Goal: Transaction & Acquisition: Obtain resource

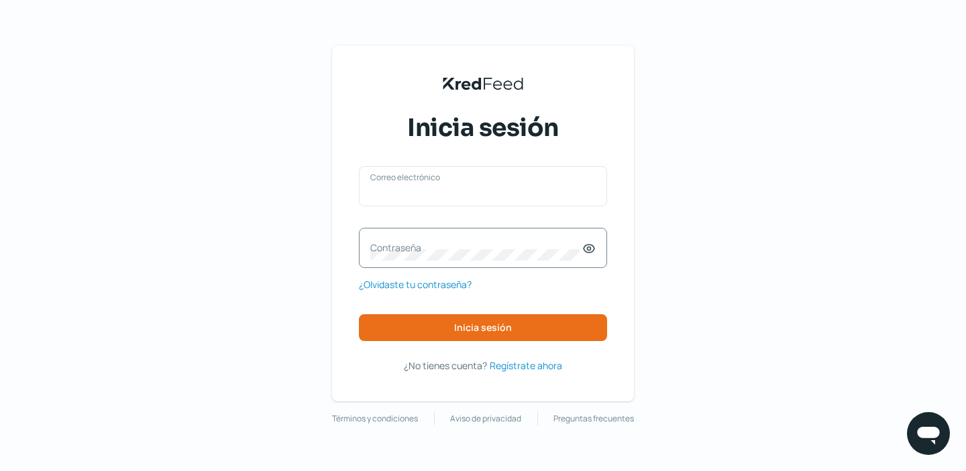
type input "[PERSON_NAME][EMAIL_ADDRESS][DOMAIN_NAME]"
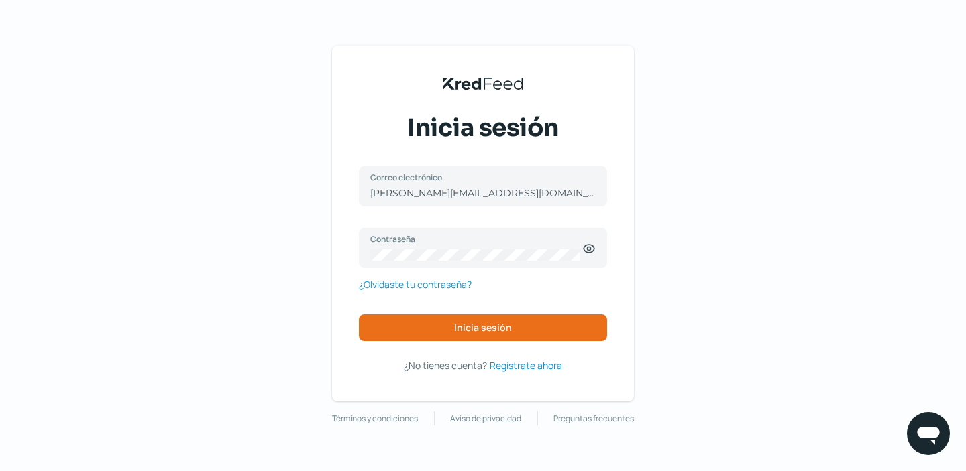
click at [461, 313] on div "[PERSON_NAME][EMAIL_ADDRESS][DOMAIN_NAME] Correo electrónico Contraseña ¿Olvida…" at bounding box center [483, 253] width 248 height 175
click at [463, 325] on span "Inicia sesión" at bounding box center [483, 327] width 58 height 9
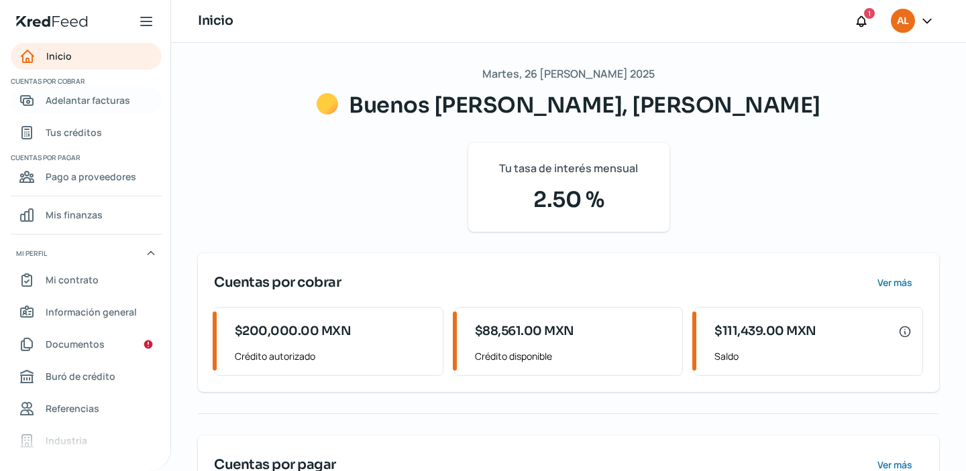
click at [99, 97] on span "Adelantar facturas" at bounding box center [88, 100] width 84 height 17
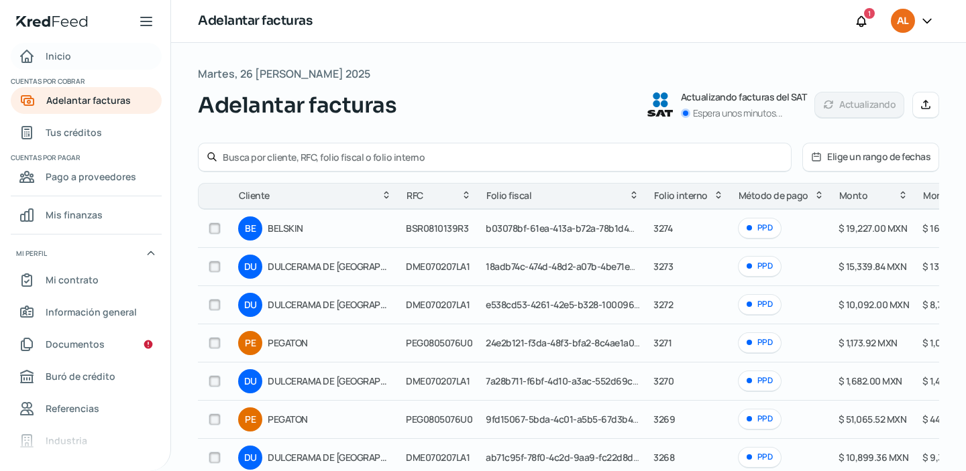
click at [99, 56] on link "Inicio" at bounding box center [86, 56] width 151 height 27
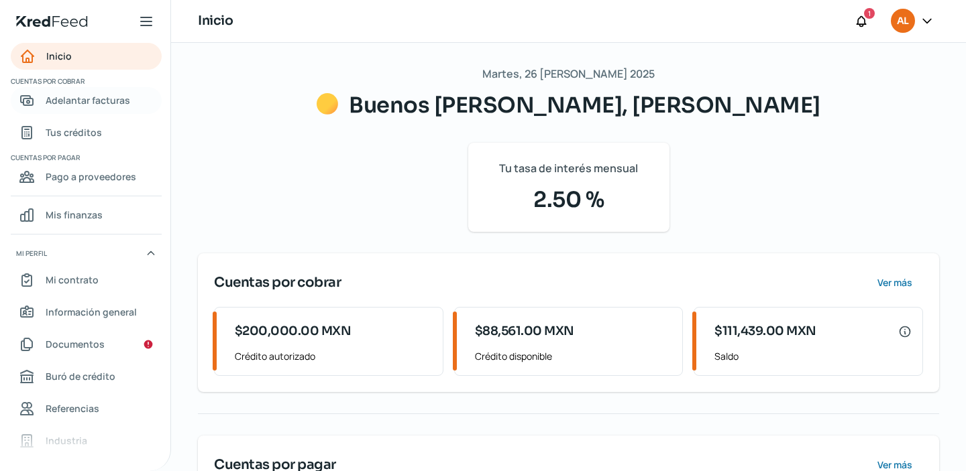
click at [127, 110] on link "Adelantar facturas" at bounding box center [86, 100] width 151 height 27
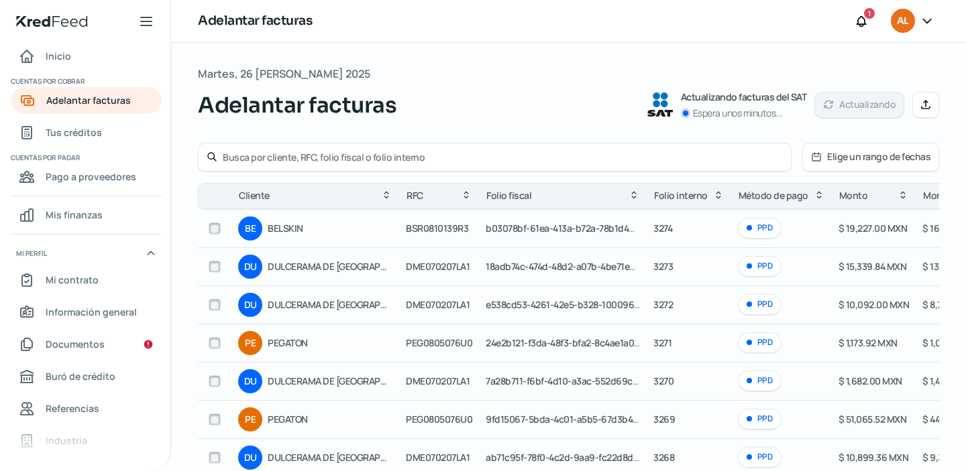
click at [303, 149] on div at bounding box center [495, 158] width 594 height 30
click at [306, 158] on input "text" at bounding box center [503, 157] width 560 height 13
paste input "3257"
type input "3257"
click at [276, 162] on input "3257" at bounding box center [503, 157] width 560 height 13
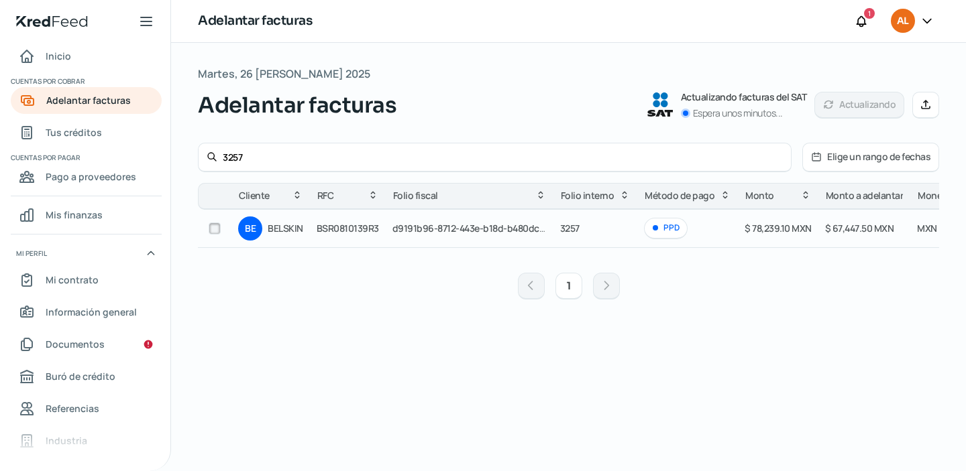
click at [211, 227] on input "checkbox" at bounding box center [215, 229] width 12 height 12
checkbox input "true"
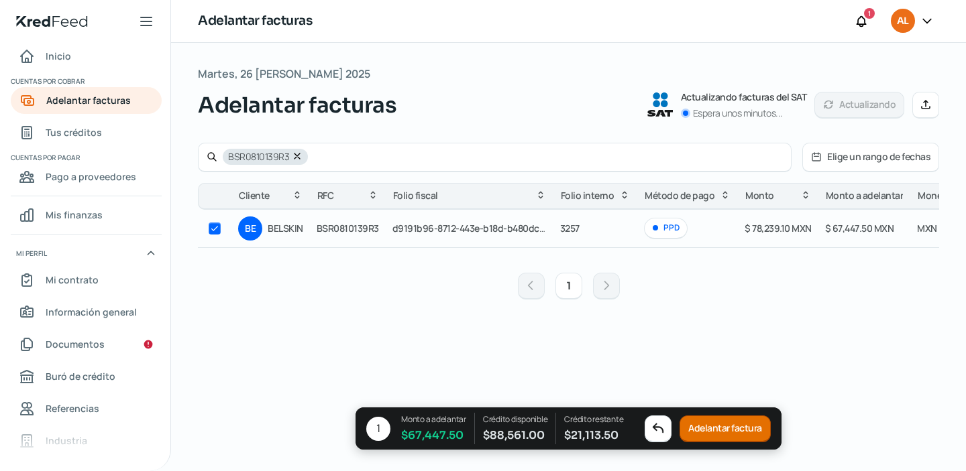
checkbox input "false"
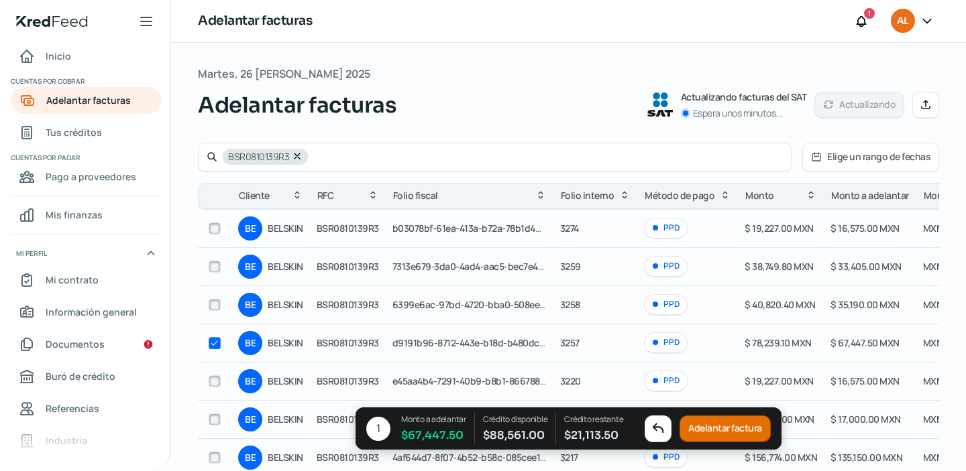
click at [716, 433] on button "Adelantar factura" at bounding box center [724, 429] width 91 height 27
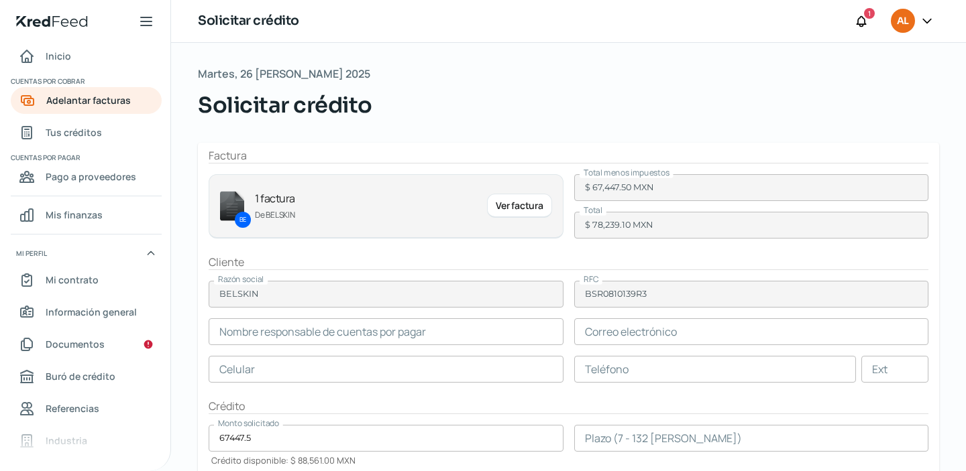
type input "[PERSON_NAME]"
type input "[EMAIL_ADDRESS][DOMAIN_NAME]"
type input "33 - 3271 - 8879"
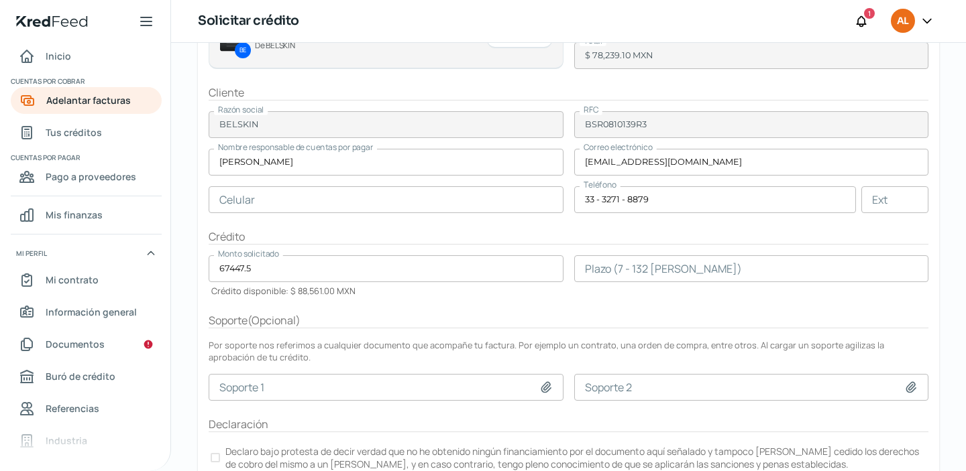
scroll to position [175, 0]
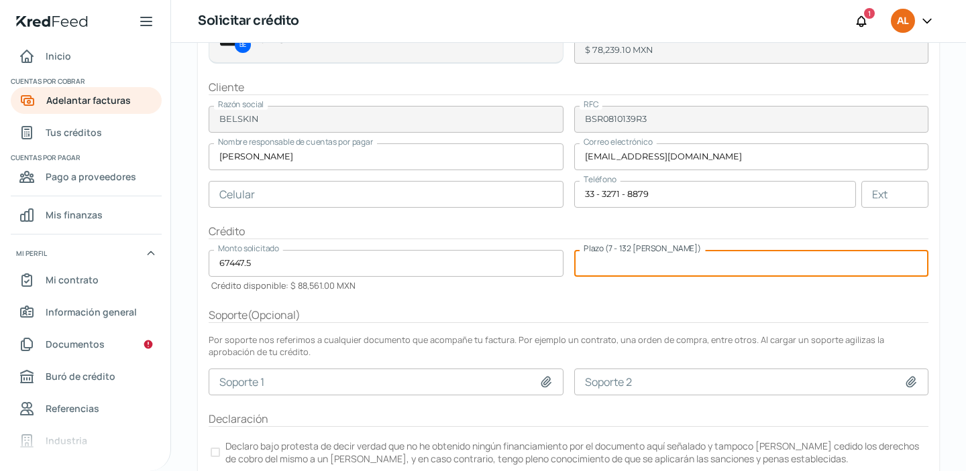
click at [657, 264] on input "number" at bounding box center [751, 263] width 355 height 27
type input "60"
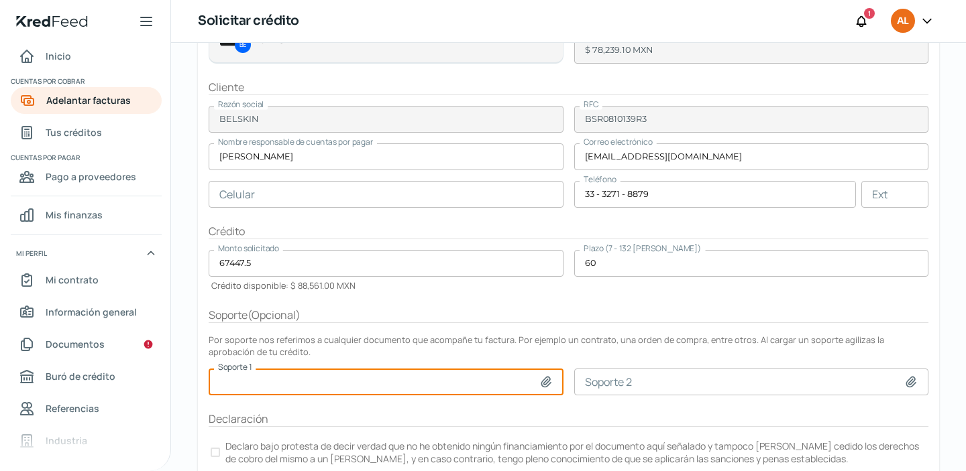
click at [260, 459] on p "Declaro bajo protesta de decir verdad que no he obtenido ningún financiamiento …" at bounding box center [575, 452] width 701 height 25
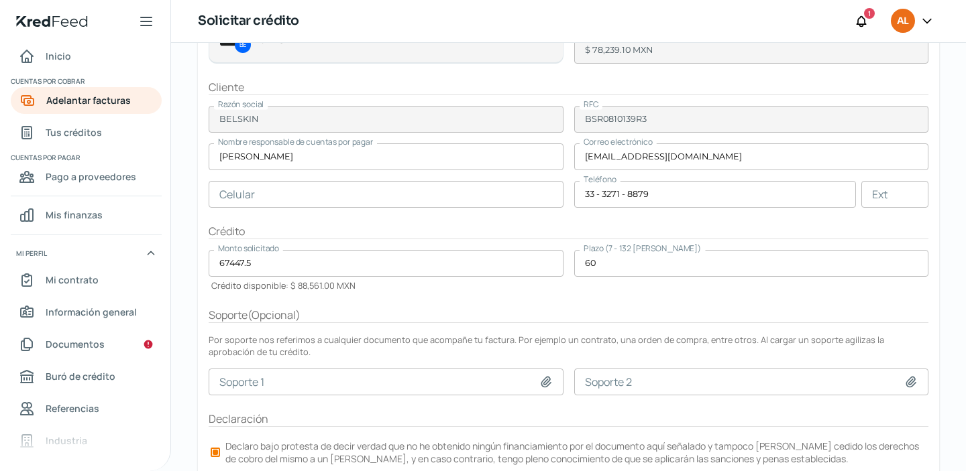
scroll to position [219, 0]
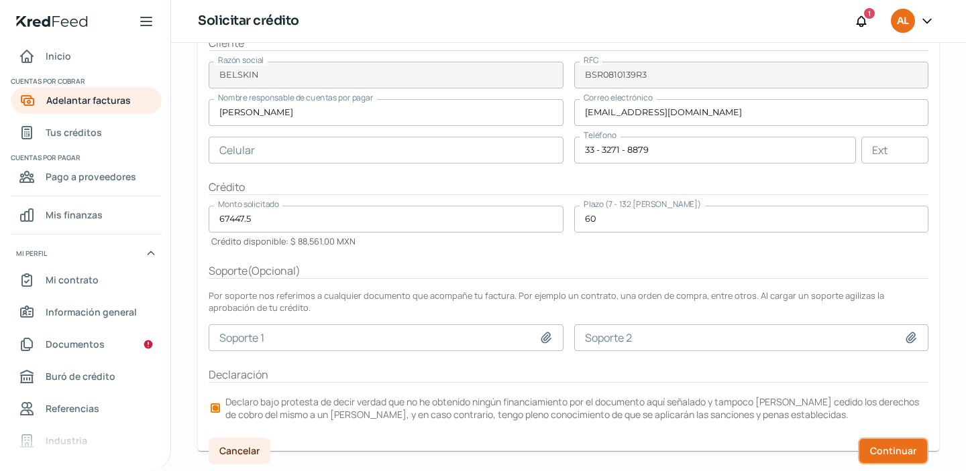
click at [904, 453] on span "Continuar" at bounding box center [893, 451] width 46 height 9
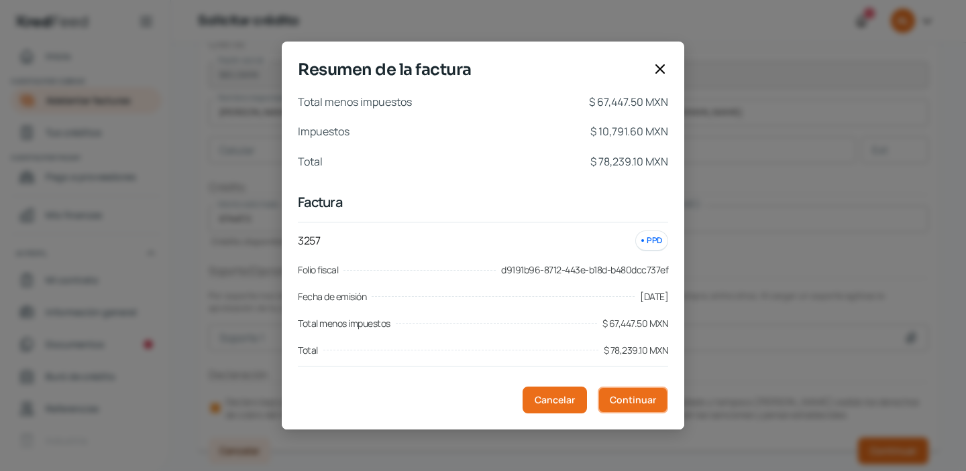
click at [636, 408] on button "Continuar" at bounding box center [633, 400] width 70 height 27
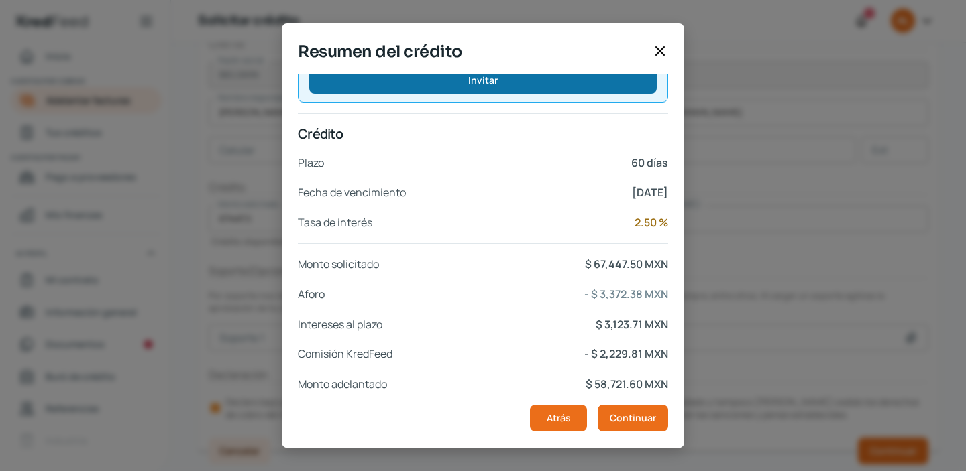
scroll to position [250, 0]
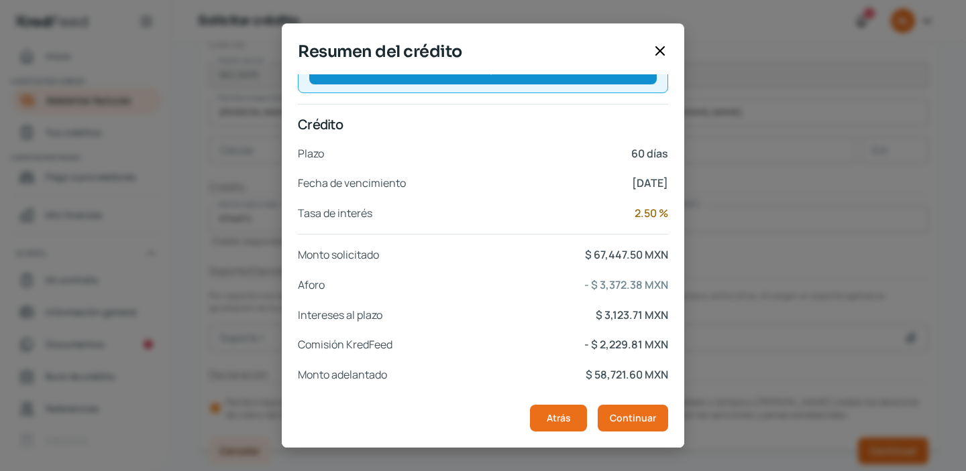
click at [626, 403] on footer "Atrás Continuar" at bounding box center [499, 418] width 402 height 59
click at [626, 407] on button "Continuar" at bounding box center [633, 418] width 70 height 27
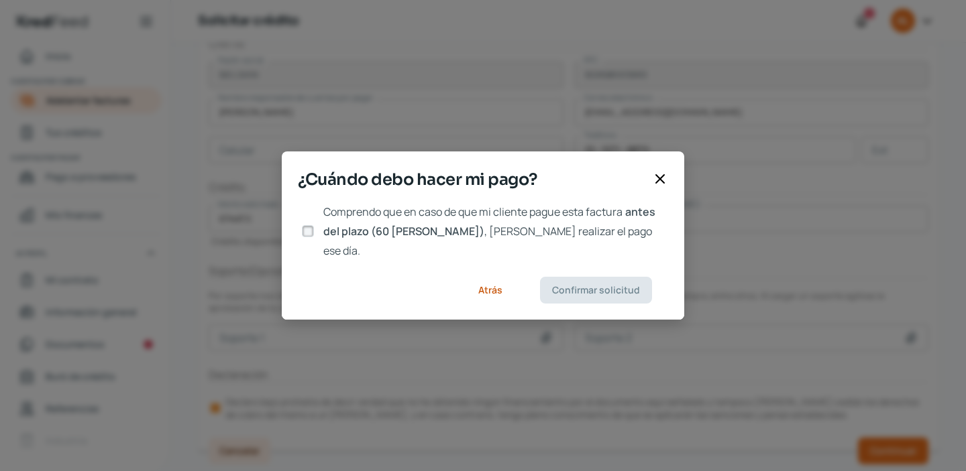
scroll to position [0, 0]
click at [498, 241] on span ", [PERSON_NAME] realizar el pago ese día." at bounding box center [487, 241] width 329 height 34
click at [314, 237] on input "Comprendo que en caso de que mi cliente pague esta factura antes del plazo (60 …" at bounding box center [308, 231] width 12 height 12
checkbox input "true"
click at [553, 277] on button "Confirmar solicitud" at bounding box center [596, 290] width 112 height 27
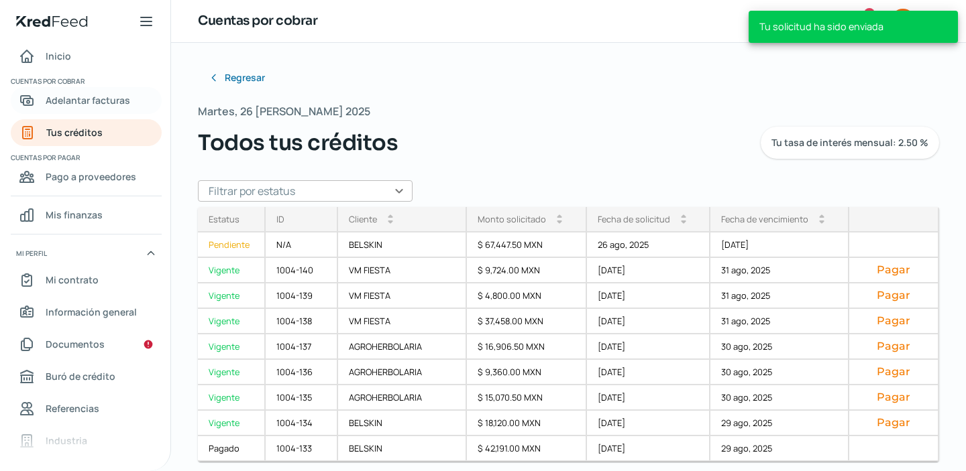
click at [101, 100] on span "Adelantar facturas" at bounding box center [88, 100] width 84 height 17
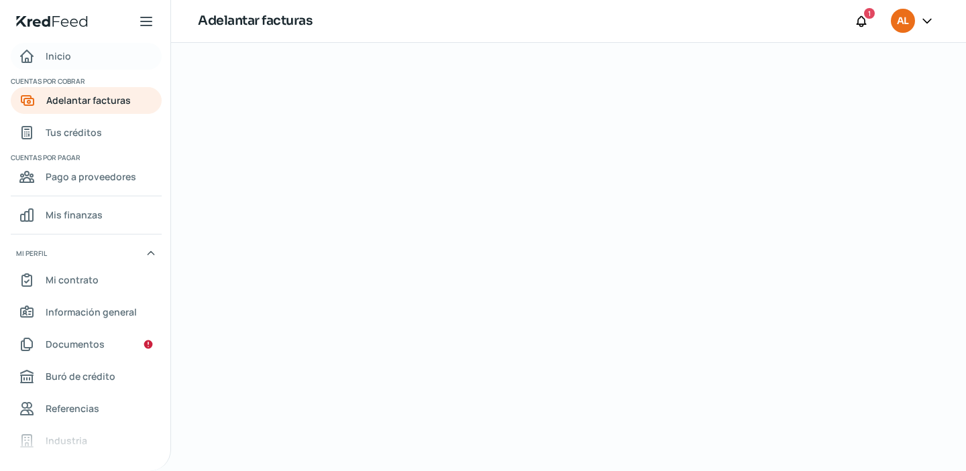
click at [72, 57] on link "Inicio" at bounding box center [86, 56] width 151 height 27
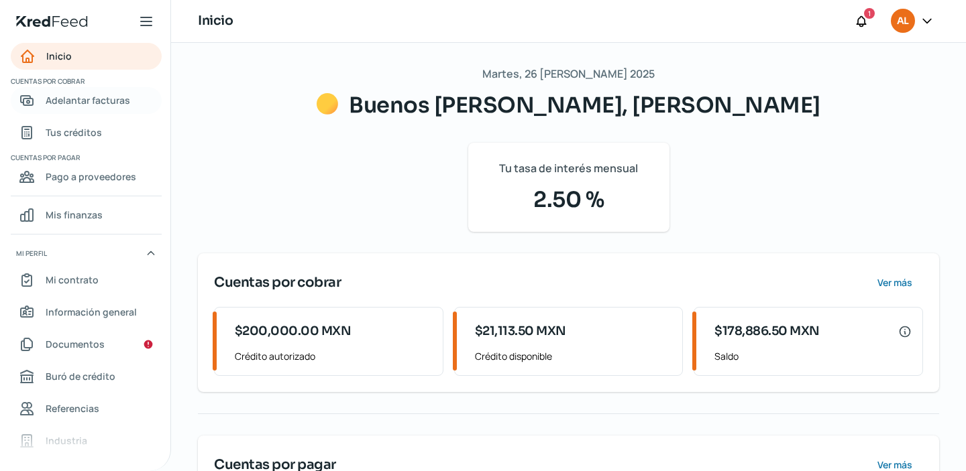
click at [87, 109] on link "Adelantar facturas" at bounding box center [86, 100] width 151 height 27
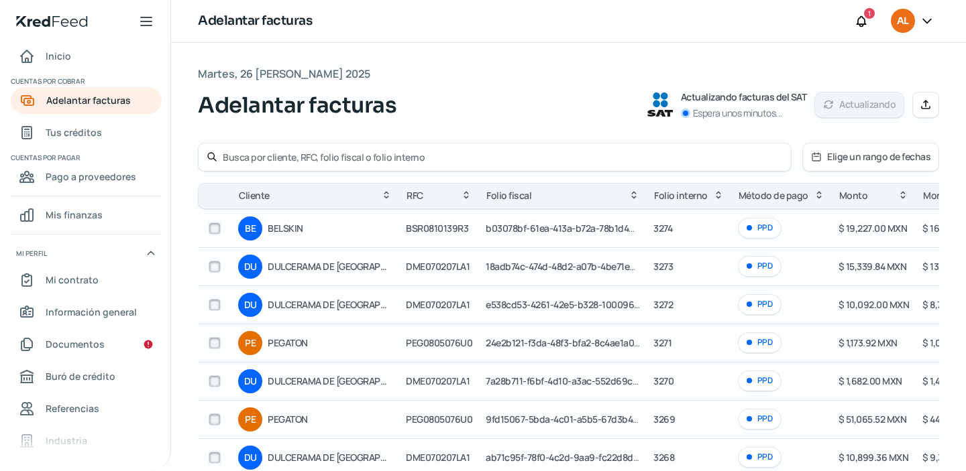
click at [275, 150] on div at bounding box center [495, 158] width 594 height 30
click at [274, 156] on input "text" at bounding box center [503, 157] width 560 height 13
paste input "3259"
type input "3259"
click at [274, 156] on input "3259" at bounding box center [503, 157] width 560 height 13
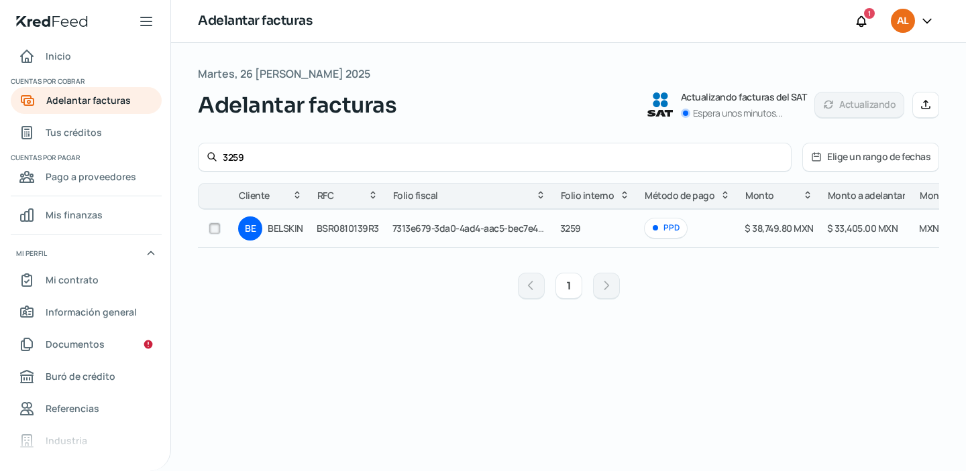
click at [215, 225] on input "checkbox" at bounding box center [215, 229] width 12 height 12
checkbox input "true"
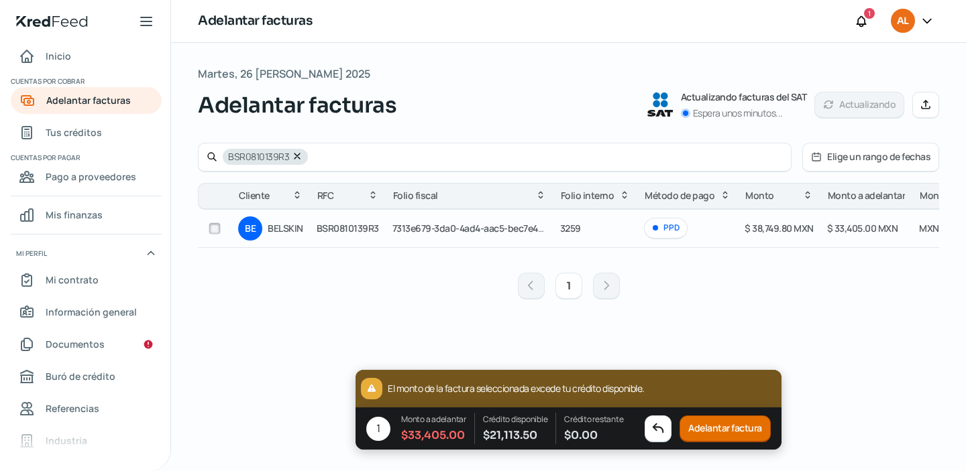
checkbox input "false"
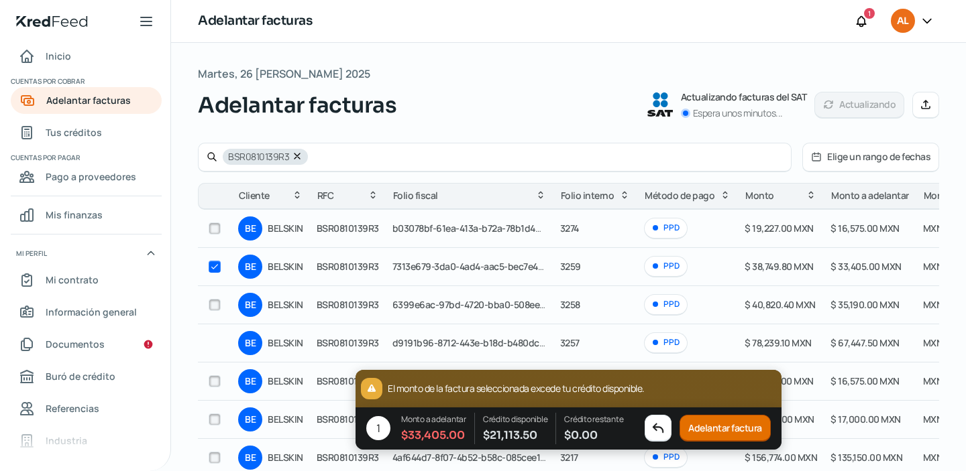
click at [297, 154] on icon at bounding box center [296, 156] width 5 height 5
checkbox input "false"
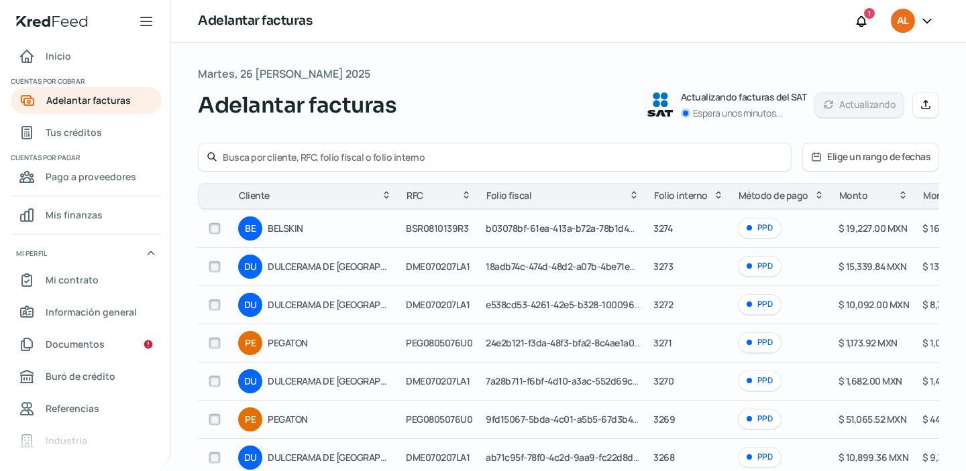
click at [297, 154] on input "text" at bounding box center [503, 157] width 560 height 13
paste input "3218"
type input "3218"
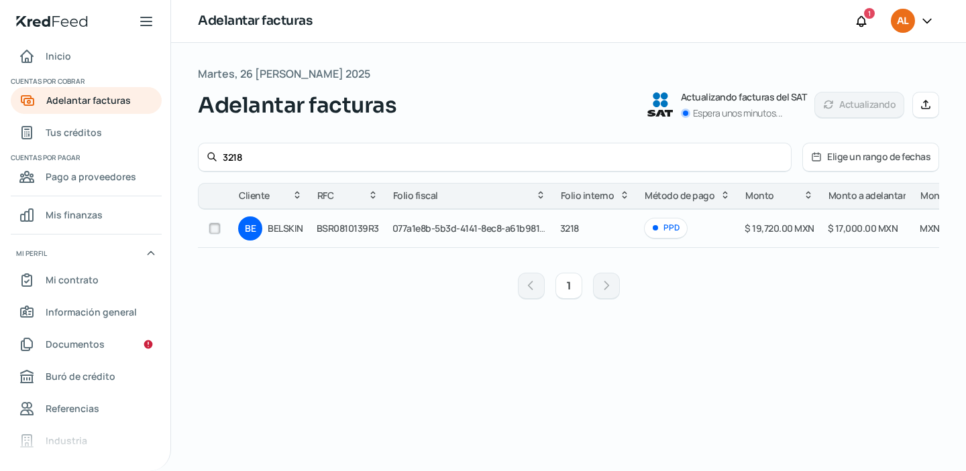
click at [209, 226] on input "checkbox" at bounding box center [215, 229] width 12 height 12
checkbox input "true"
checkbox input "false"
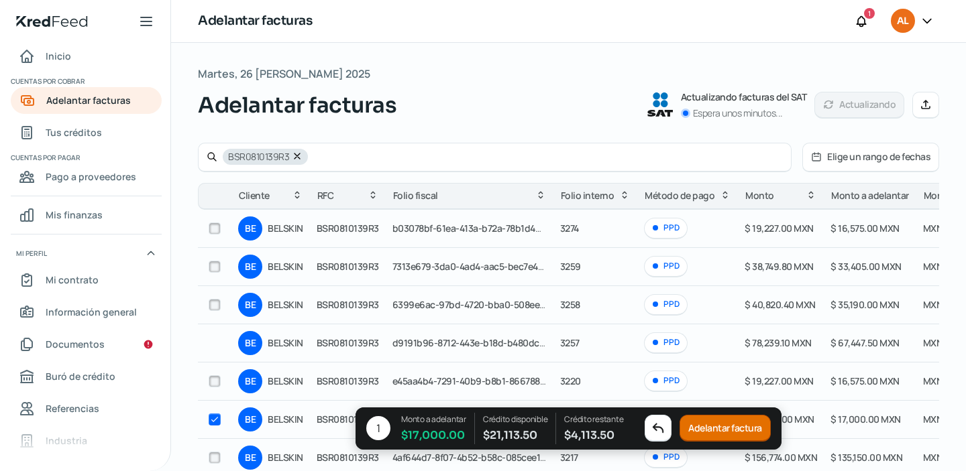
click at [742, 426] on button "Adelantar factura" at bounding box center [724, 429] width 91 height 27
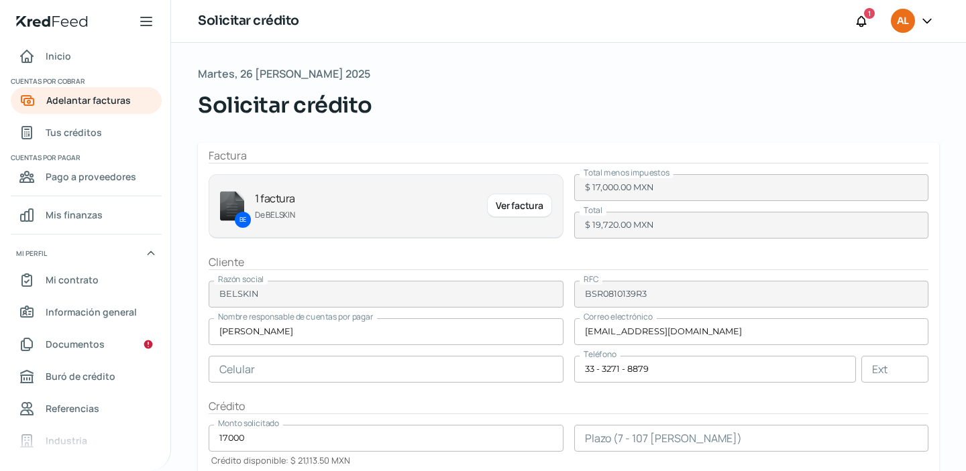
click at [632, 431] on input "number" at bounding box center [751, 438] width 355 height 27
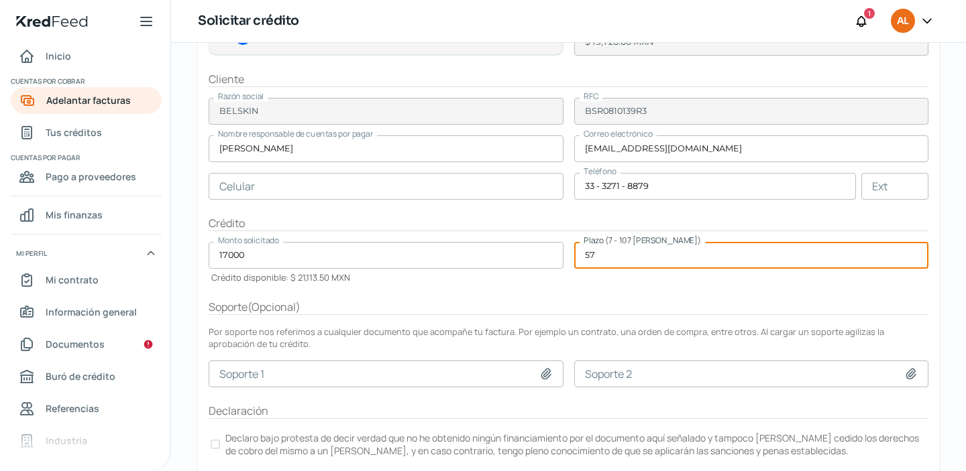
scroll to position [219, 0]
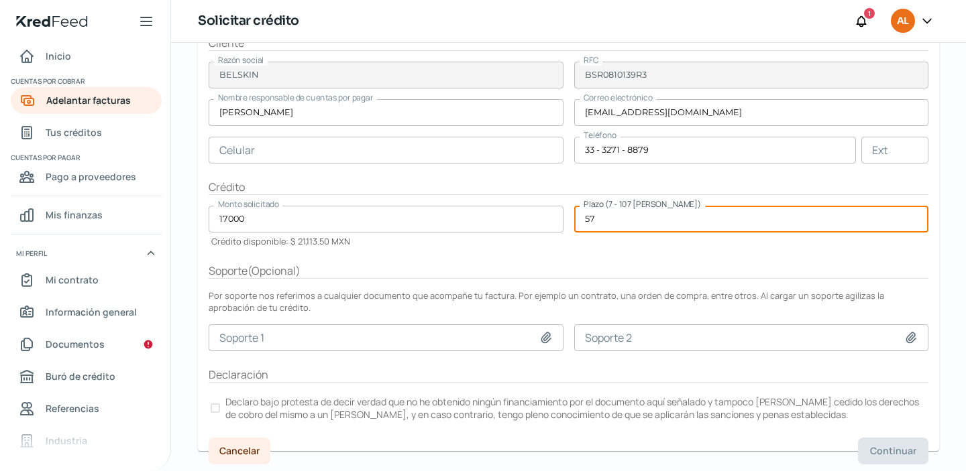
type input "57"
click at [273, 400] on p "Declaro bajo protesta de decir verdad que no he obtenido ningún financiamiento …" at bounding box center [575, 408] width 701 height 25
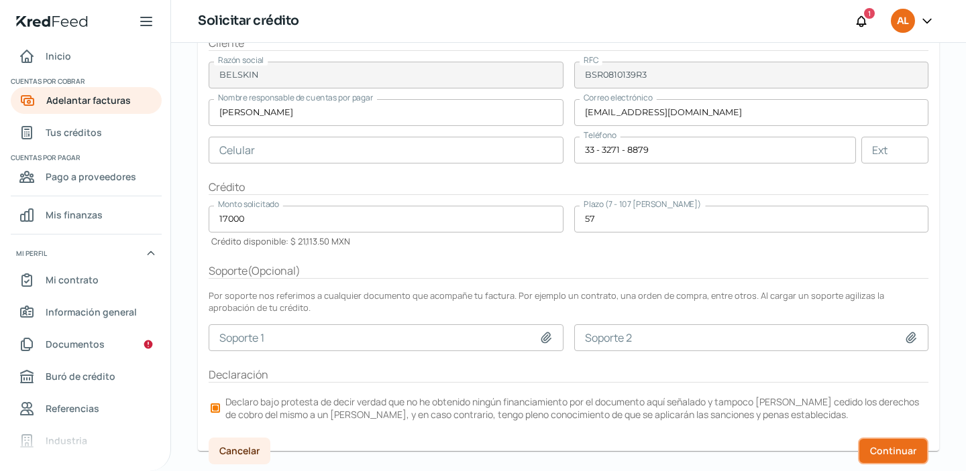
click at [881, 455] on span "Continuar" at bounding box center [893, 451] width 46 height 9
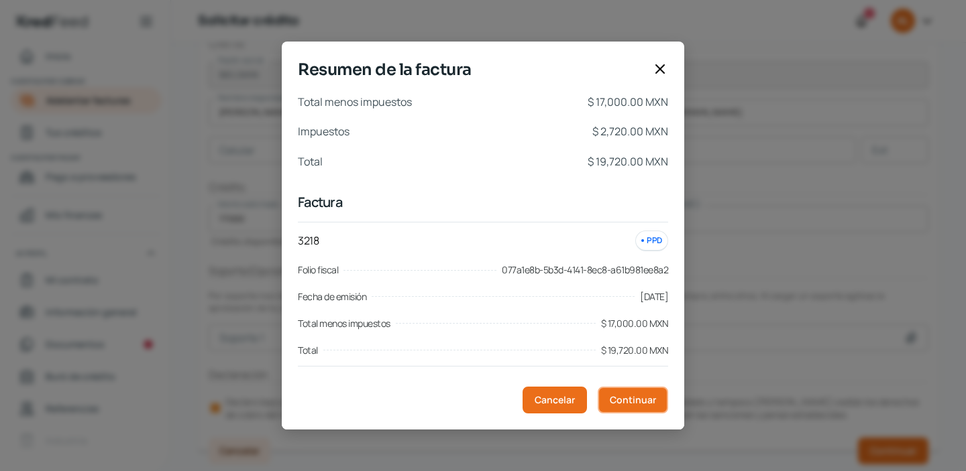
click at [632, 396] on span "Continuar" at bounding box center [633, 400] width 46 height 9
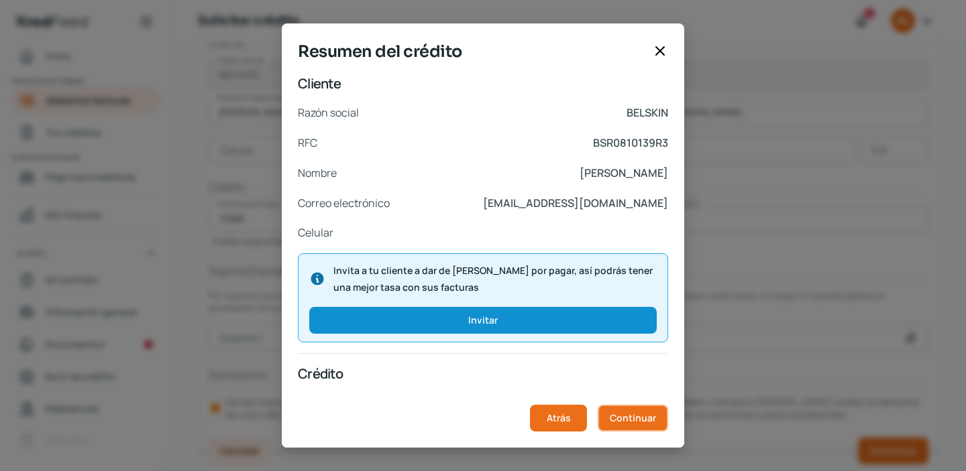
click at [628, 414] on span "Continuar" at bounding box center [633, 418] width 46 height 9
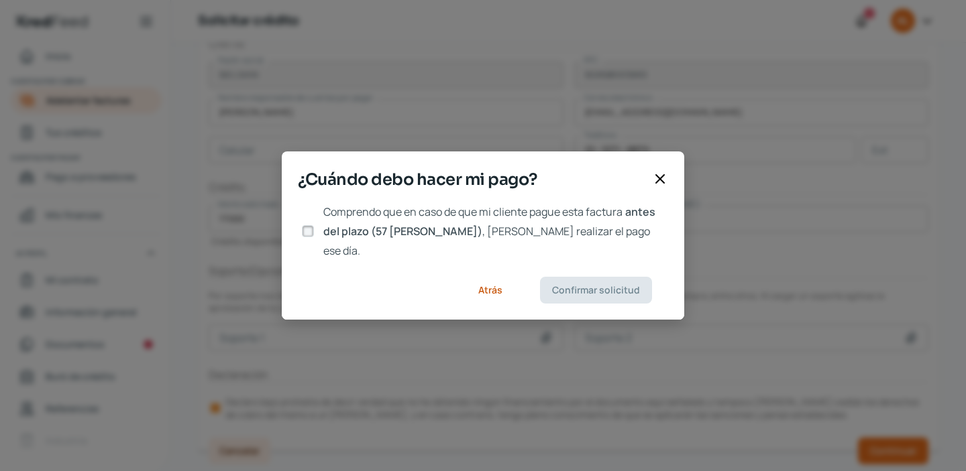
click at [475, 237] on span ", [PERSON_NAME] realizar el pago ese día." at bounding box center [486, 241] width 327 height 34
click at [314, 237] on input "Comprendo que en caso de que mi cliente pague esta factura antes del plazo (57 …" at bounding box center [308, 231] width 12 height 12
checkbox input "true"
click at [602, 286] on span "Confirmar solicitud" at bounding box center [596, 290] width 88 height 9
